Goal: Communication & Community: Answer question/provide support

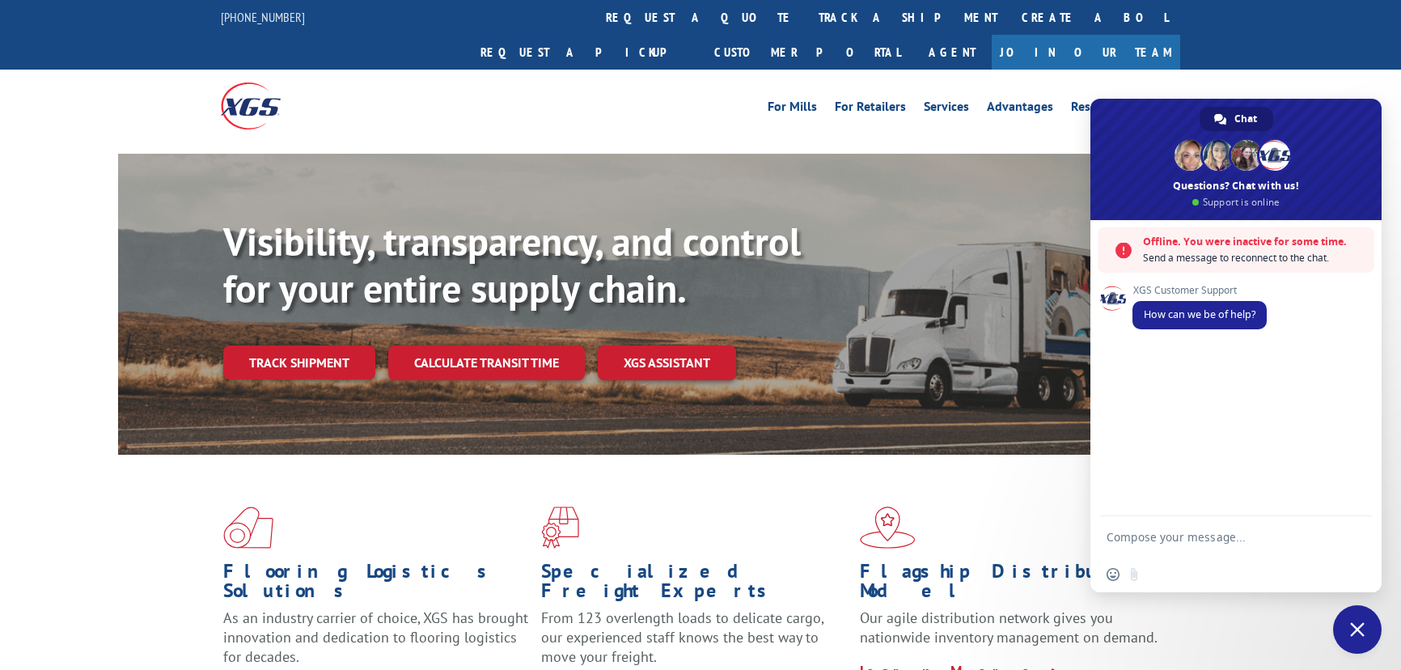
scroll to position [588, 0]
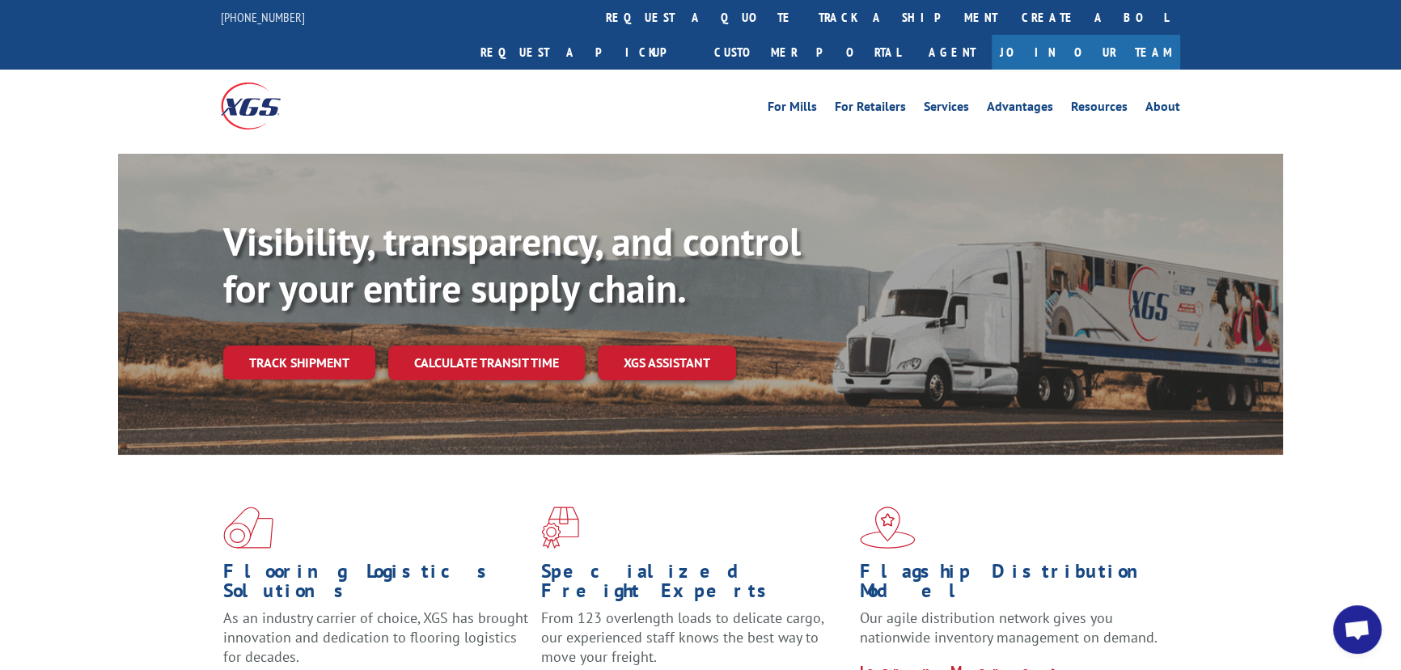
click at [1358, 640] on span "Open chat" at bounding box center [1357, 631] width 27 height 23
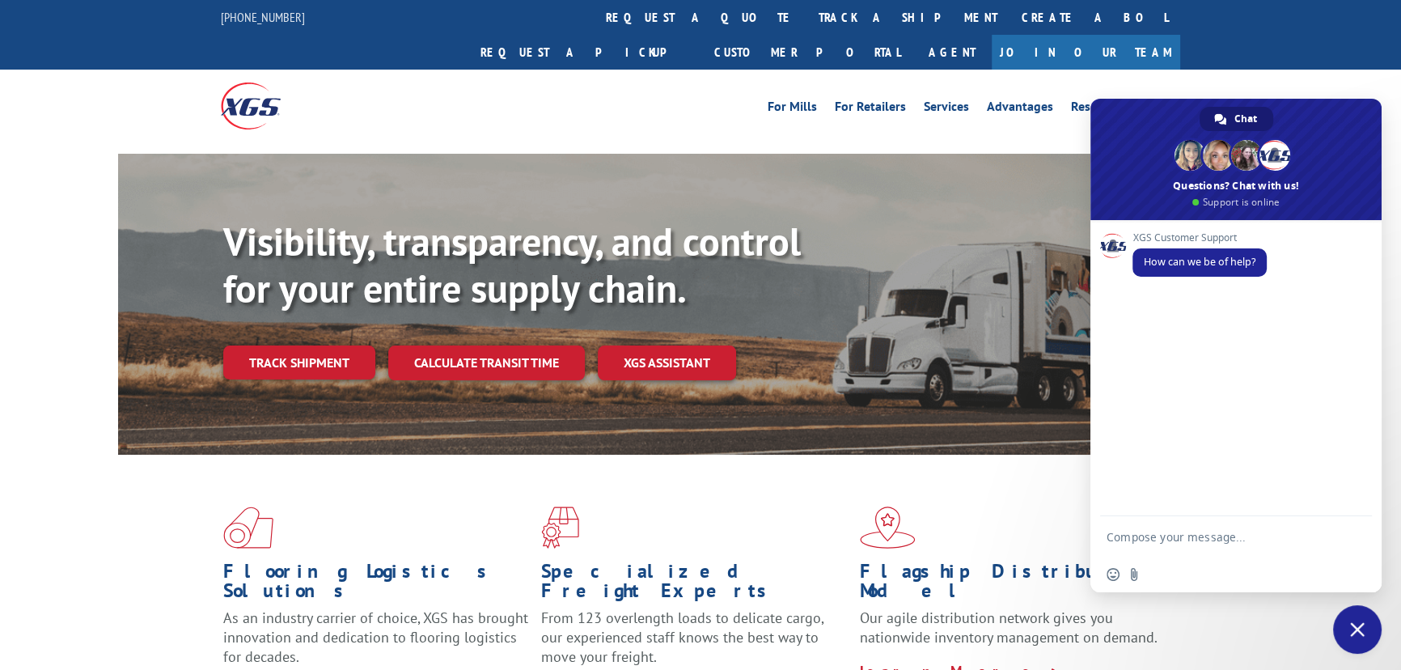
click at [1156, 545] on textarea "Compose your message..." at bounding box center [1220, 536] width 226 height 40
type textarea "Hello,"
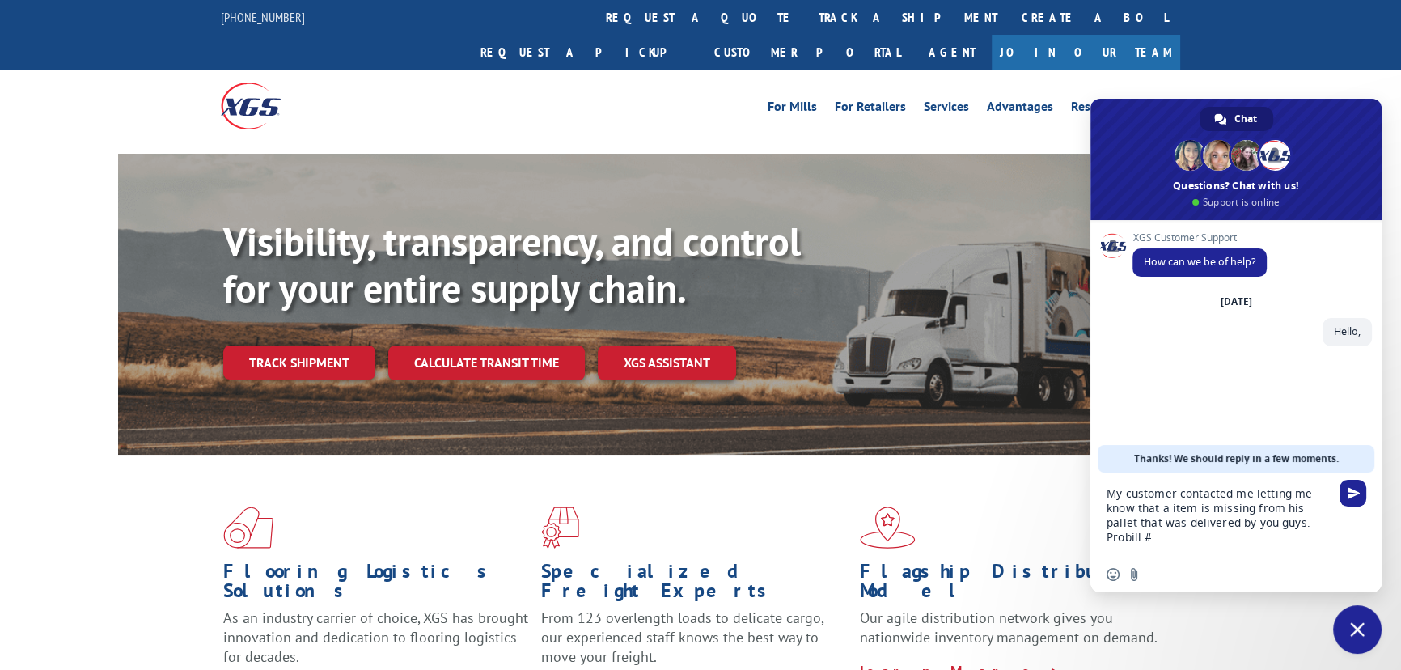
click at [1334, 521] on div "My customer contacted me letting me know that a item is missing from his pallet…" at bounding box center [1235, 514] width 291 height 84
type textarea "My customer contacted me letting me know that a item is missing from his pallet…"
click at [1349, 492] on span "Send" at bounding box center [1354, 493] width 12 height 12
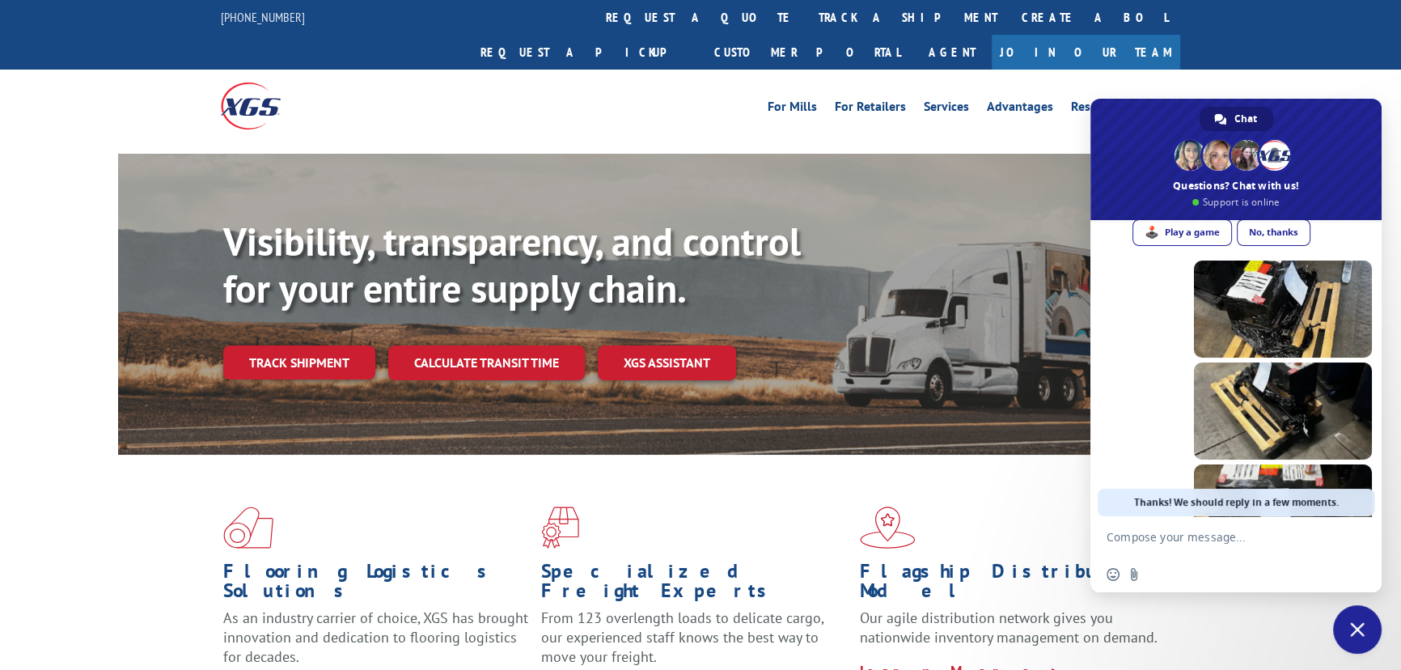
scroll to position [390, 0]
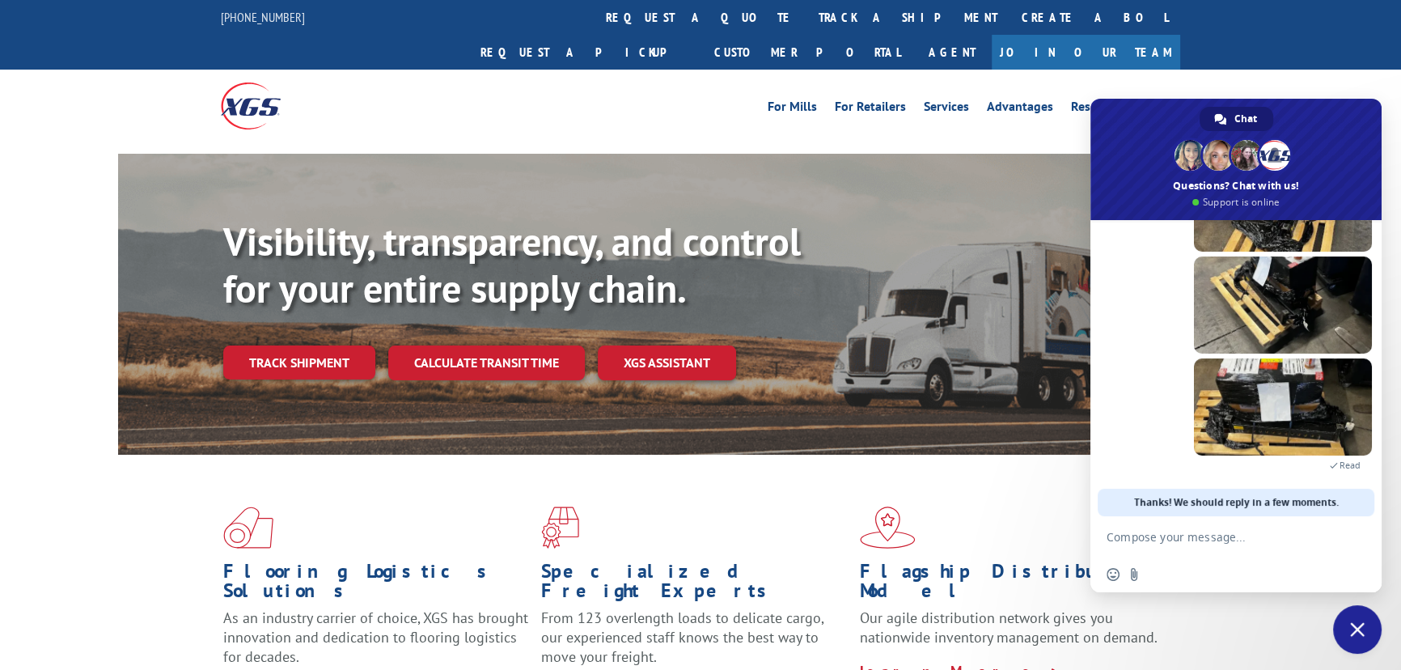
click at [1147, 548] on textarea "Compose your message..." at bounding box center [1220, 536] width 226 height 40
click at [1110, 549] on textarea "Compose your message..." at bounding box center [1220, 536] width 226 height 40
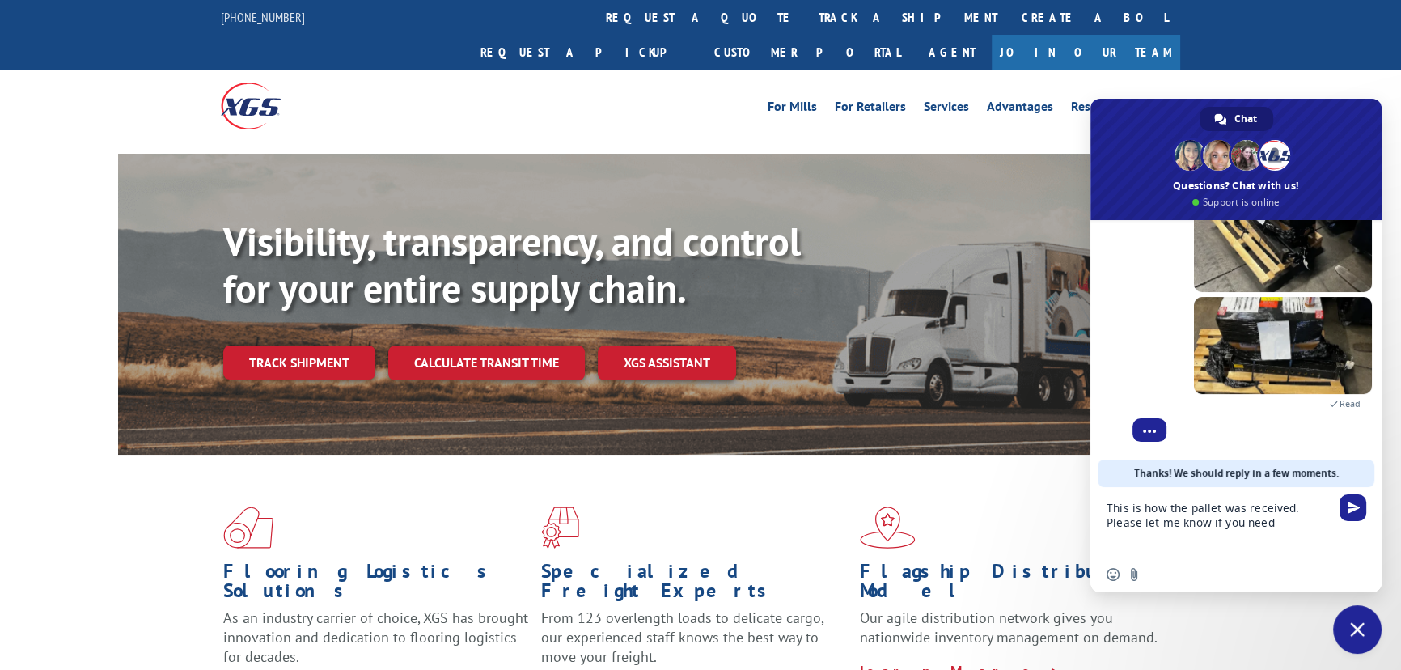
scroll to position [372, 0]
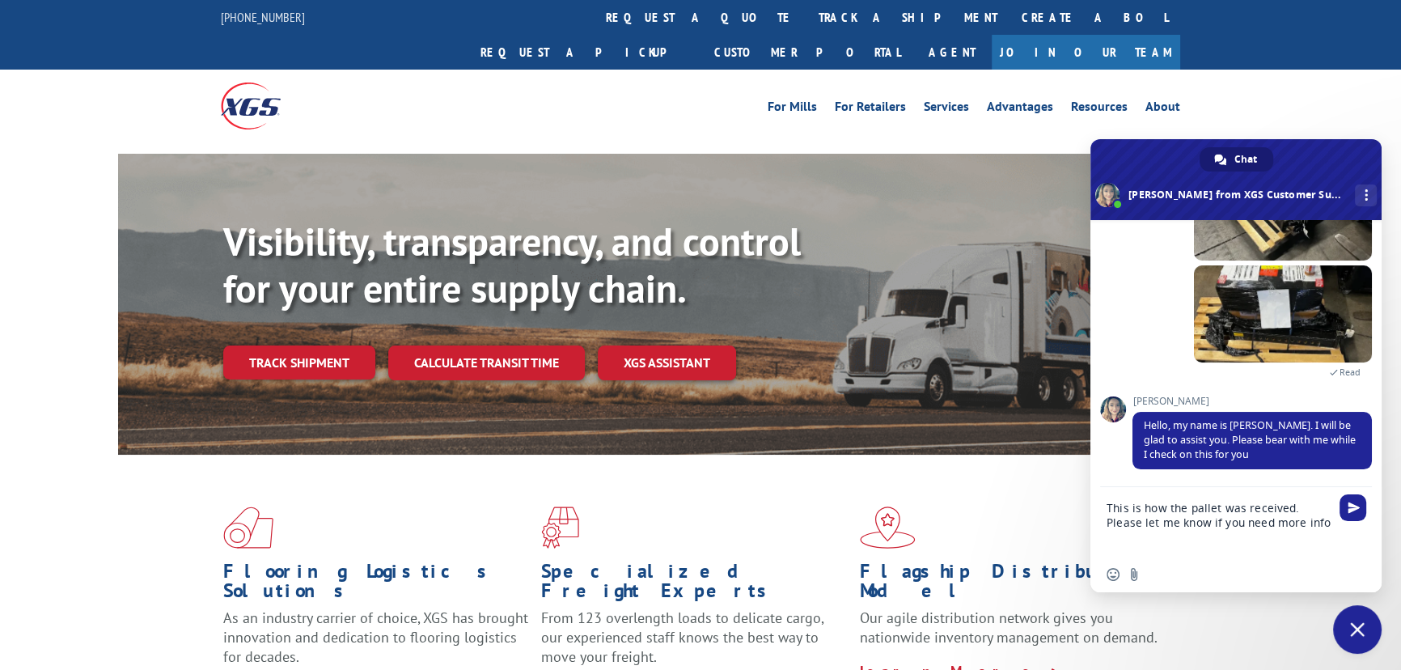
type textarea "This is how the pallet was received. Please let me know if you need more info."
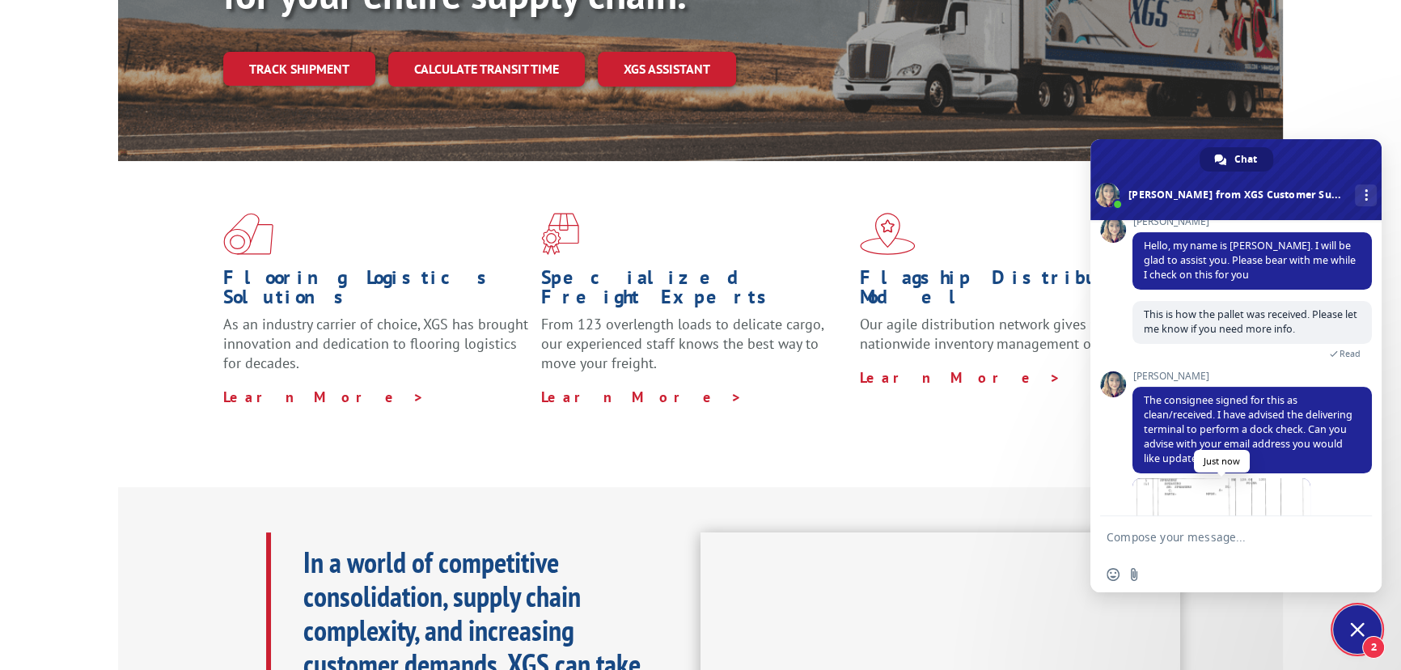
scroll to position [612, 0]
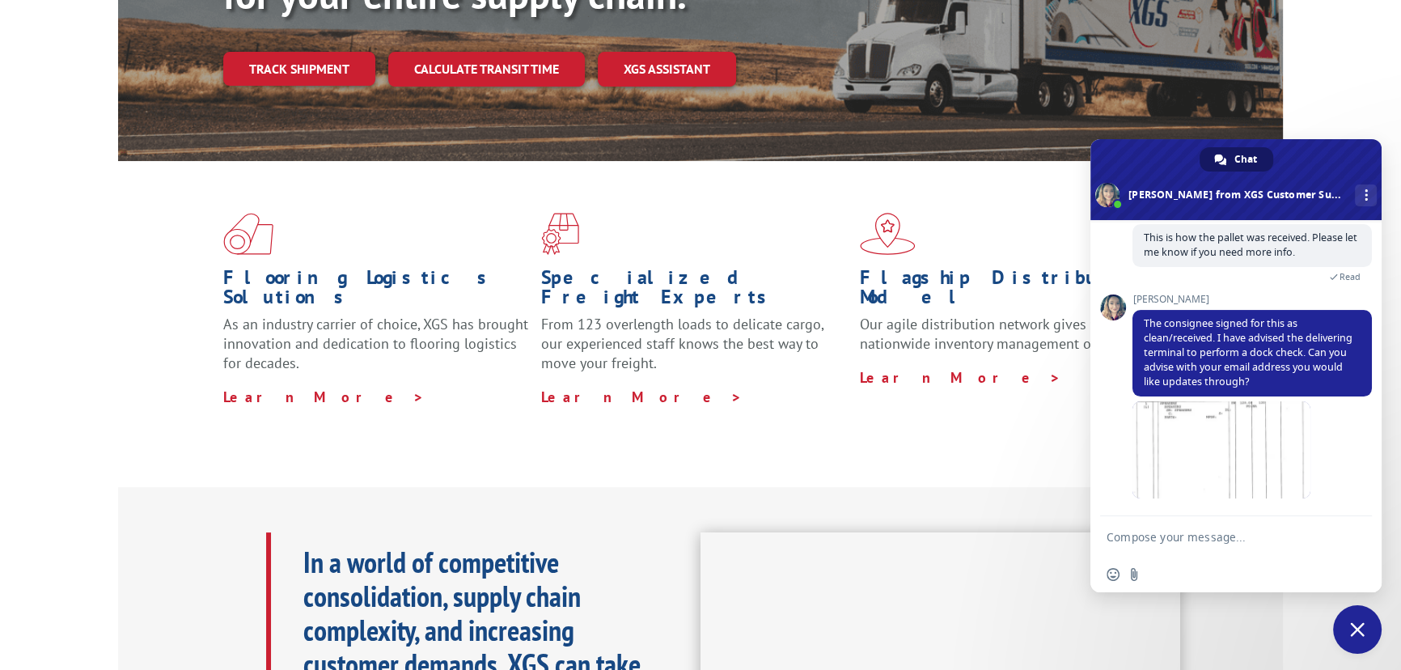
drag, startPoint x: 1284, startPoint y: 154, endPoint x: 1229, endPoint y: 155, distance: 55.8
click at [1233, 154] on div "Chat Megan from XGS Customer Support More channels Continue on Email Continue o…" at bounding box center [1235, 179] width 291 height 81
click at [1172, 539] on textarea "Compose your message..." at bounding box center [1220, 536] width 226 height 40
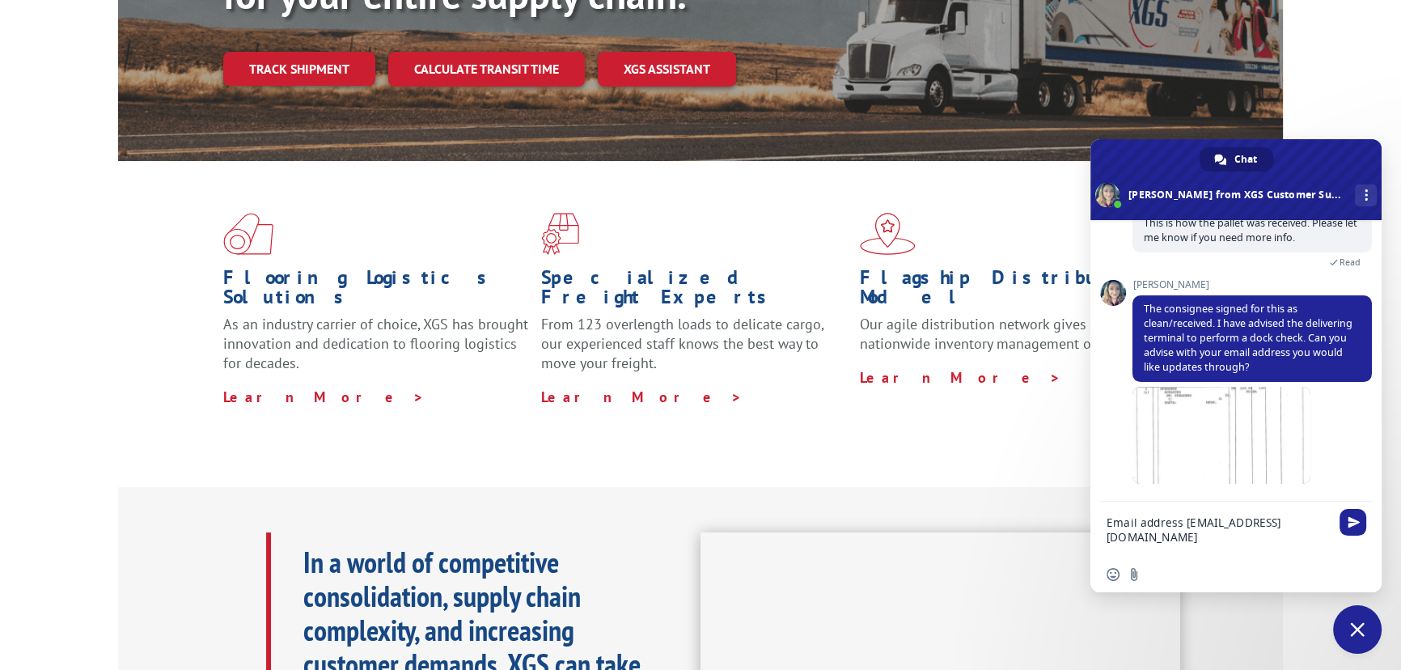
type textarea "Email address cs@trueheartsound.com"
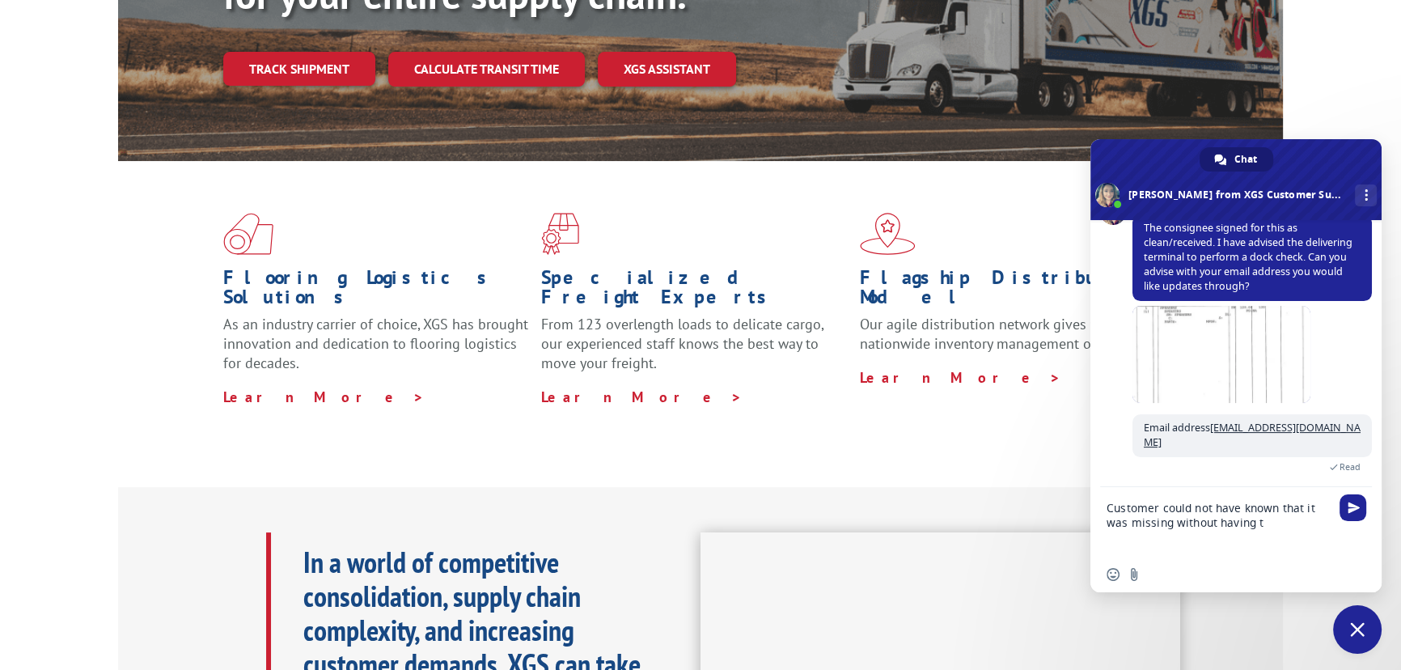
scroll to position [671, 0]
type textarea "Customer could not have known that it was missing without having to check the e…"
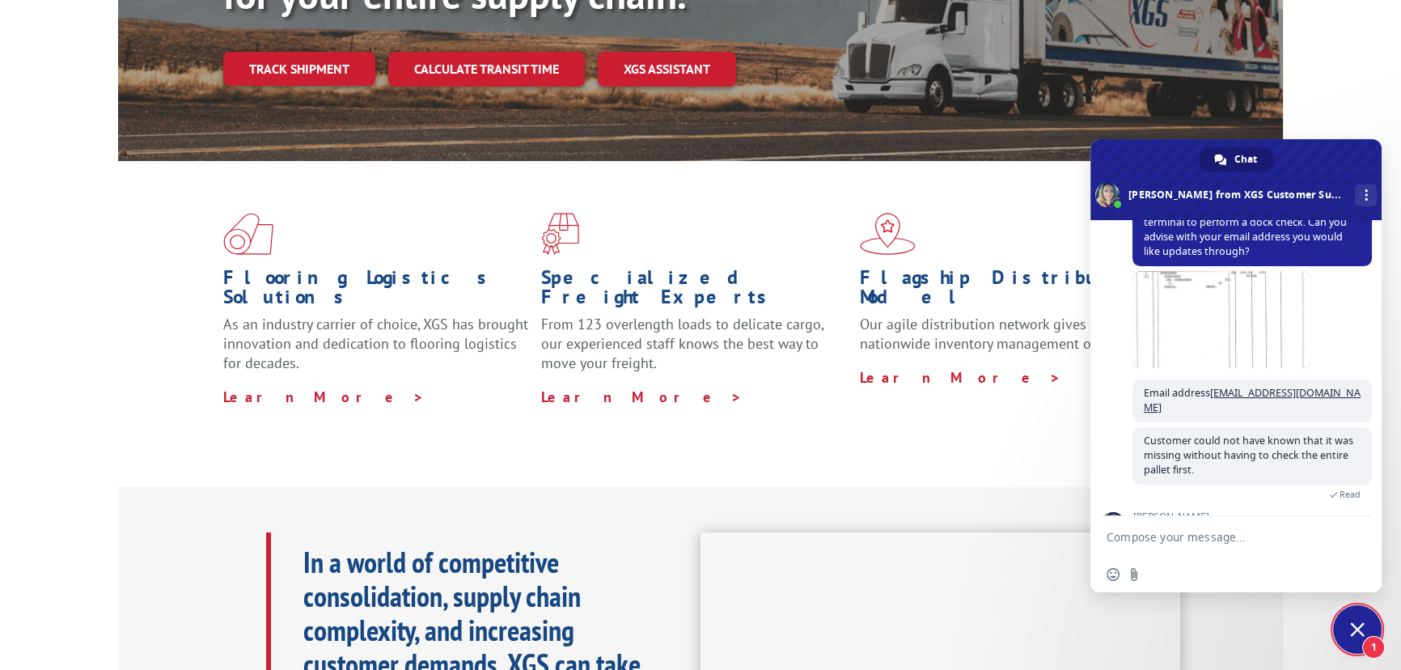
scroll to position [834, 0]
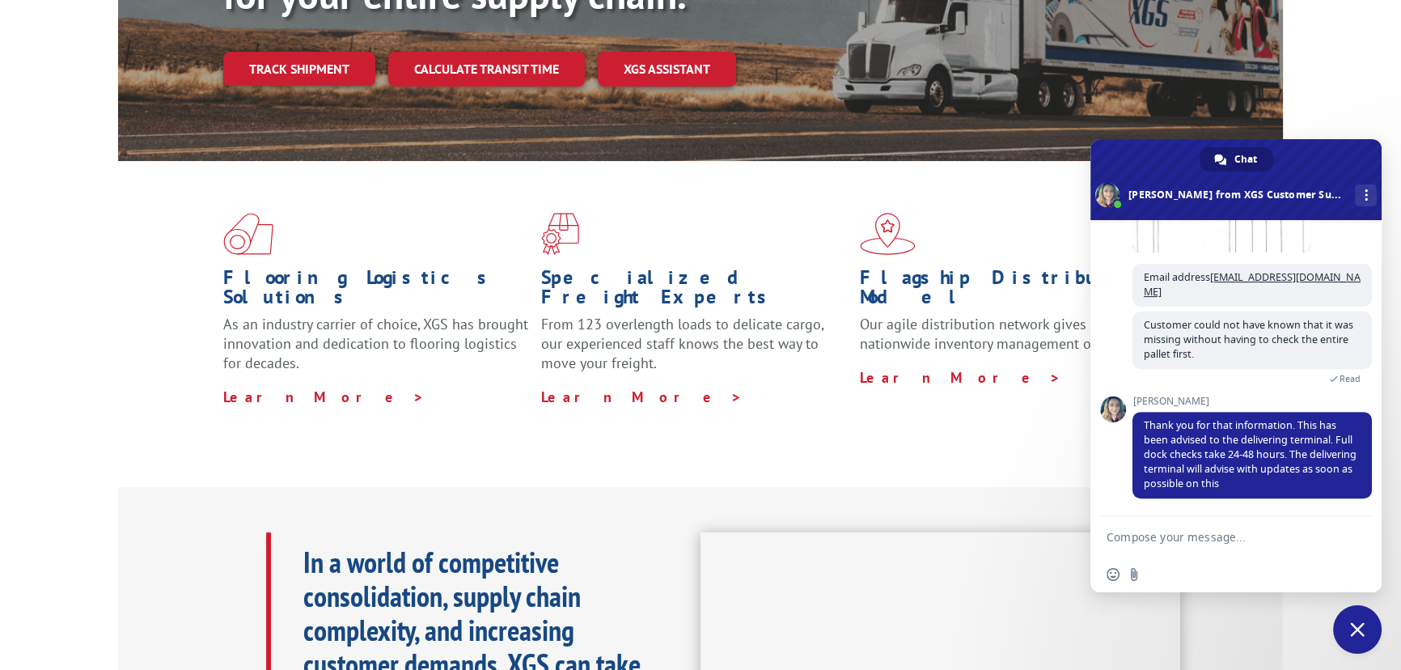
click at [1141, 537] on textarea "Compose your message..." at bounding box center [1220, 536] width 226 height 40
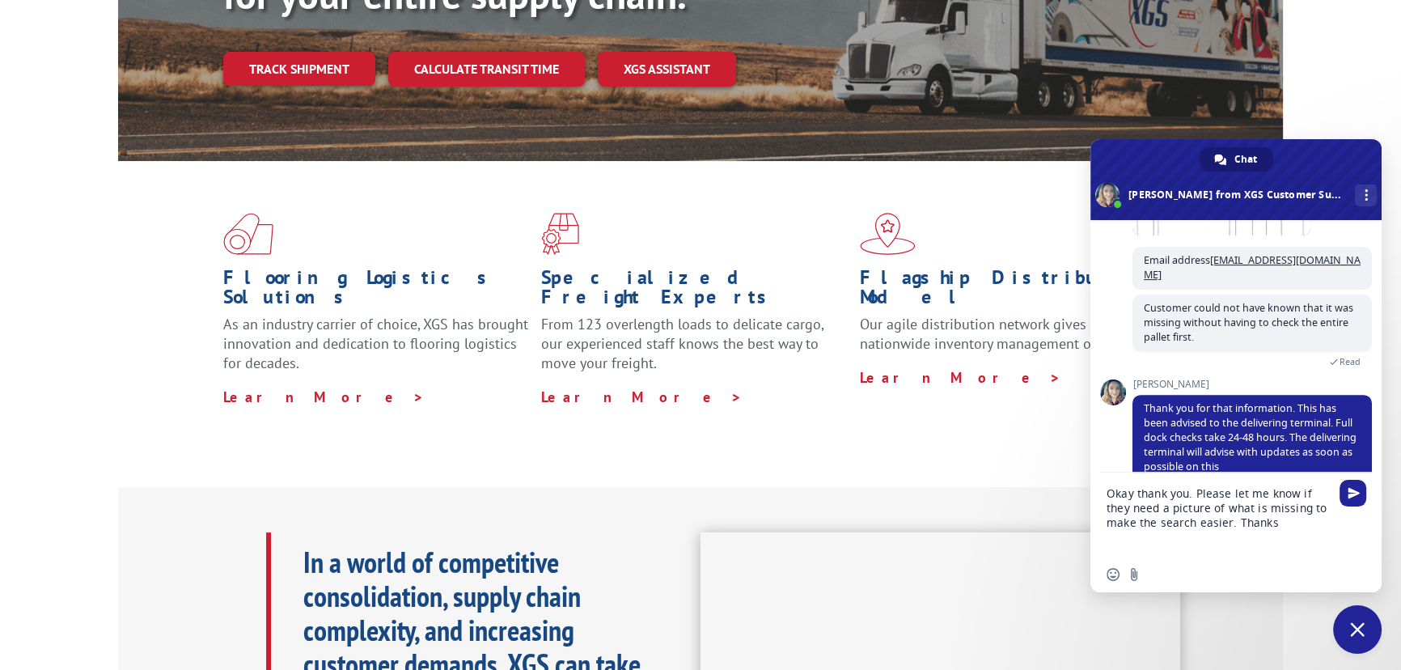
type textarea "Okay thank you. Please let me know if they need a picture of what is missing to…"
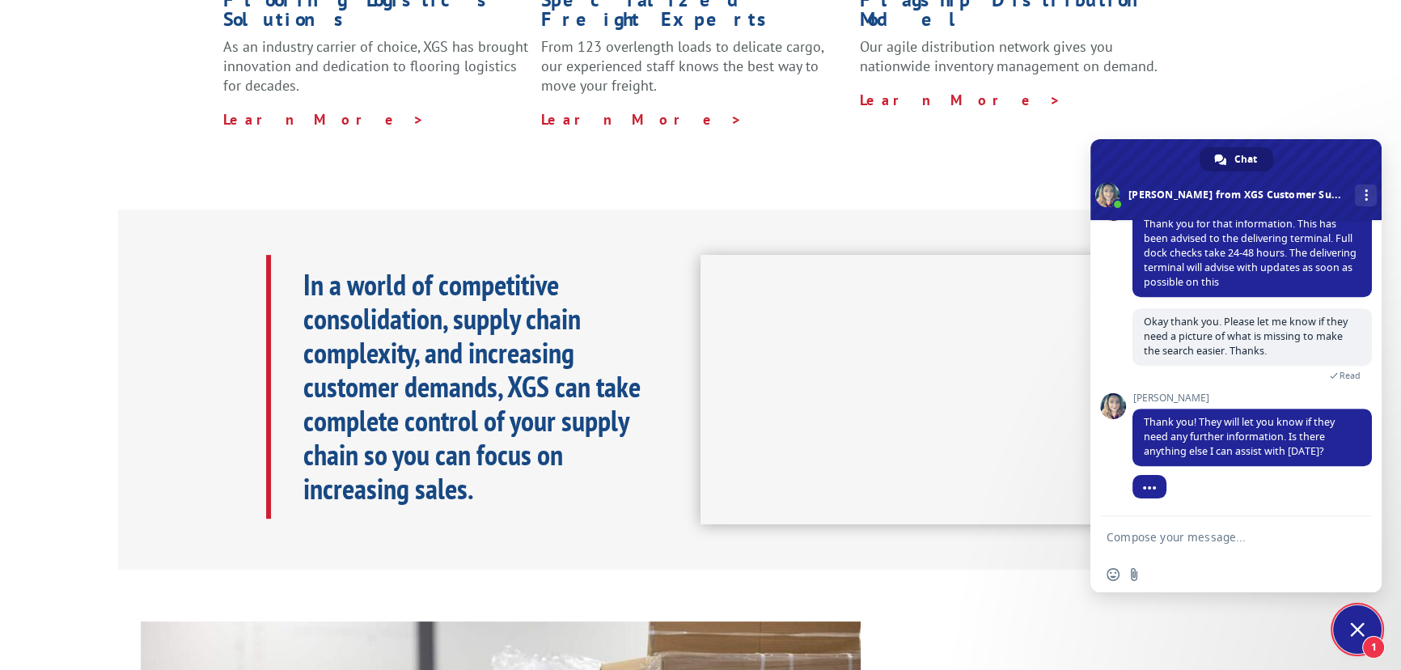
scroll to position [662, 0]
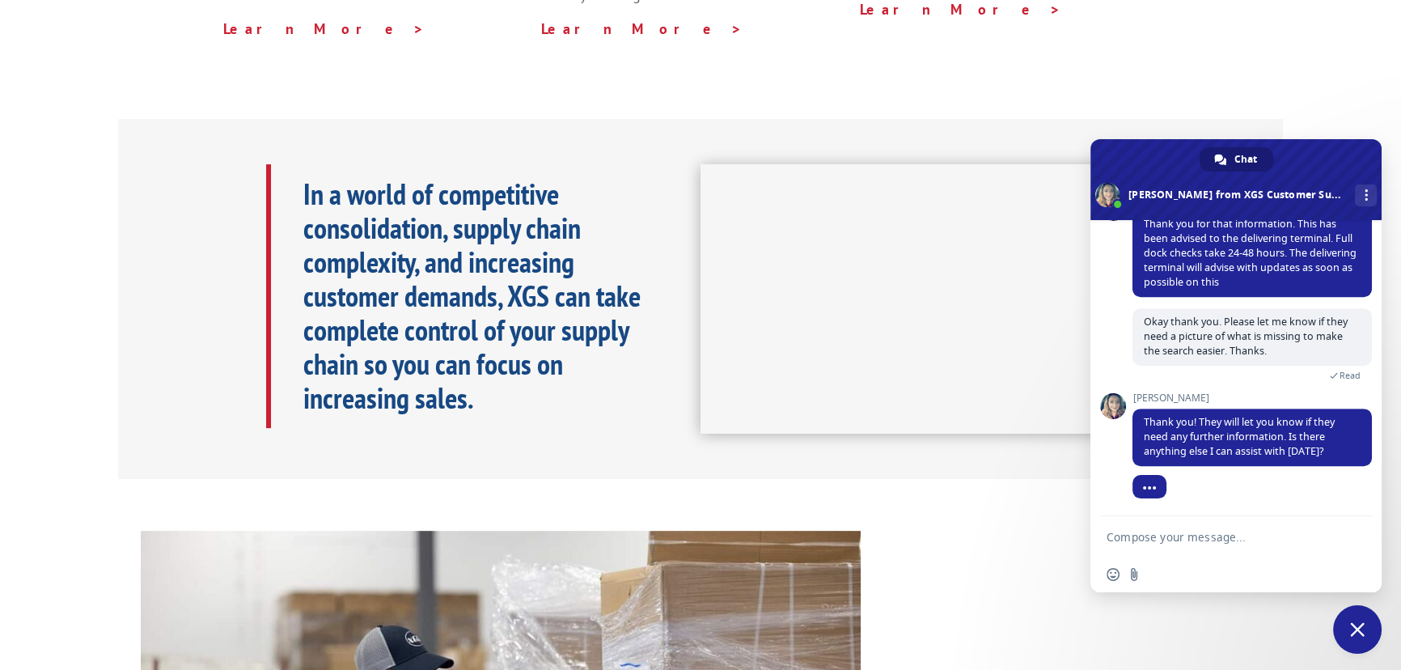
click at [1174, 544] on textarea "Compose your message..." at bounding box center [1220, 536] width 226 height 40
type textarea "No thank you."
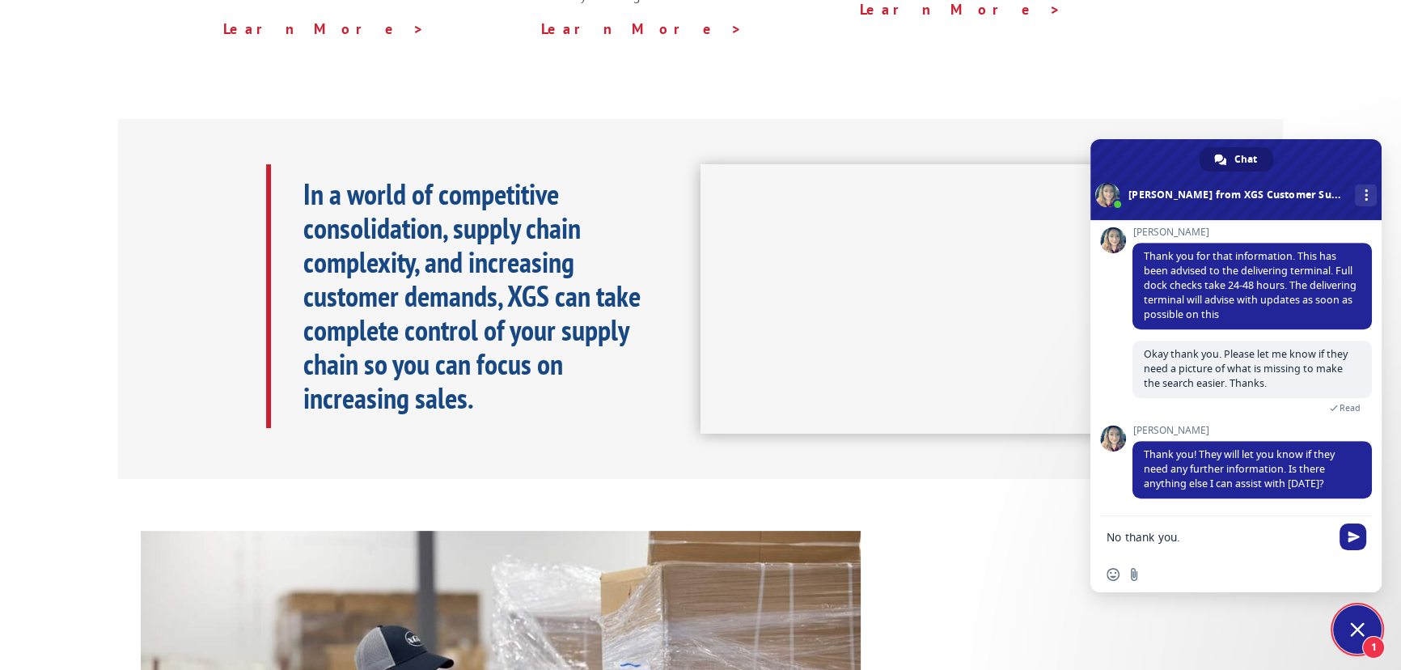
scroll to position [1102, 0]
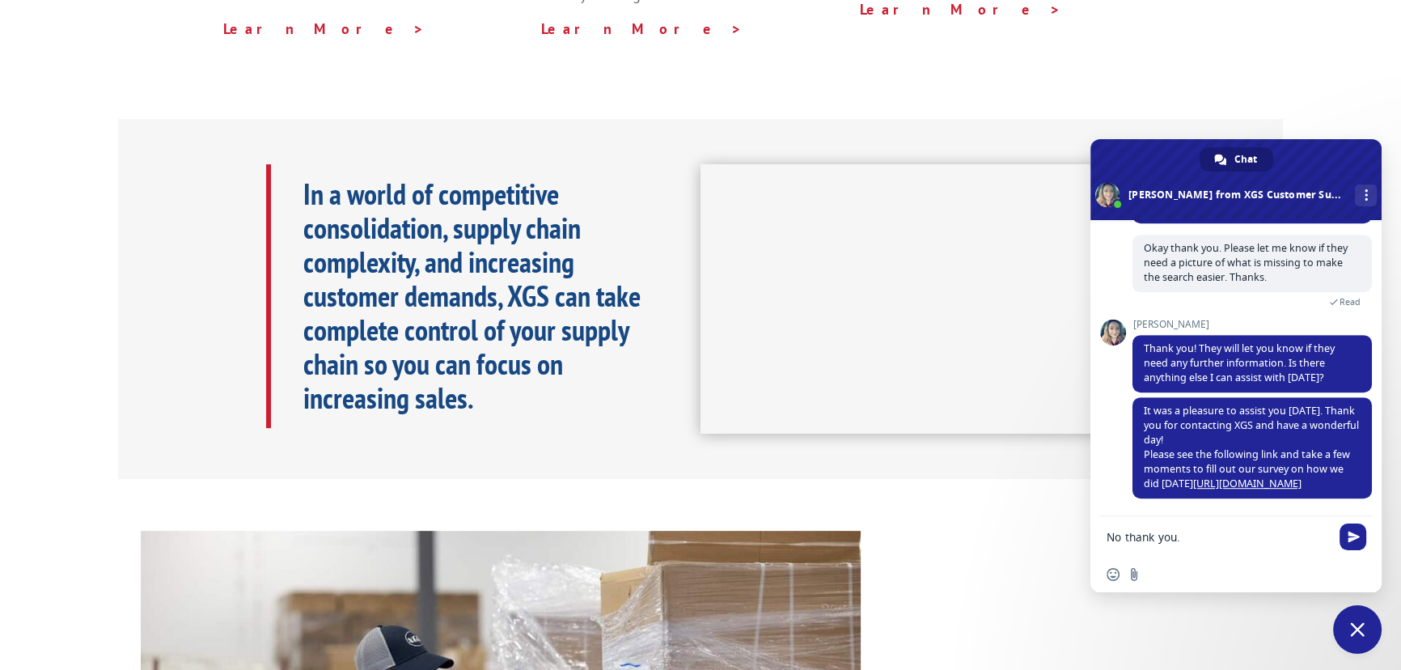
drag, startPoint x: 1234, startPoint y: 540, endPoint x: 1036, endPoint y: 562, distance: 199.5
